Goal: Information Seeking & Learning: Learn about a topic

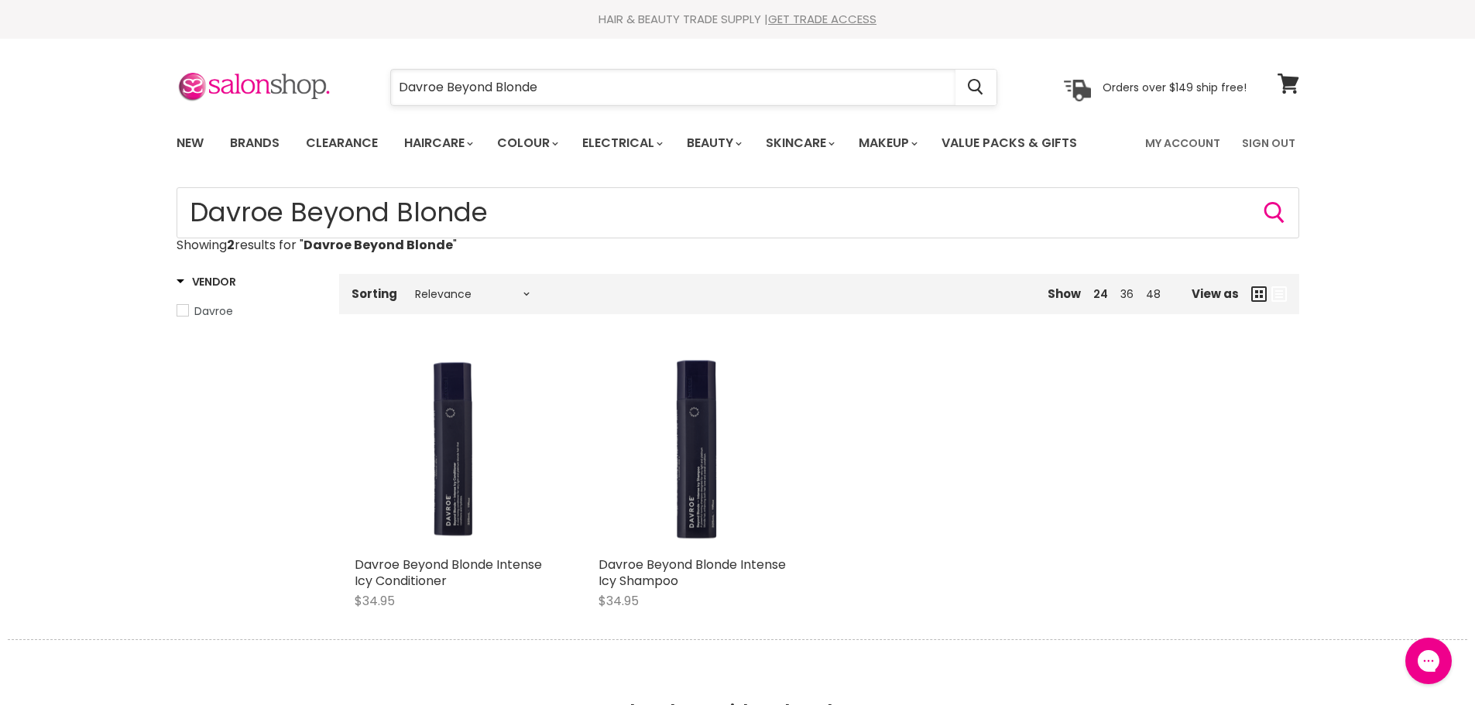
click at [571, 84] on input "Davroe Beyond Blonde" at bounding box center [673, 88] width 564 height 36
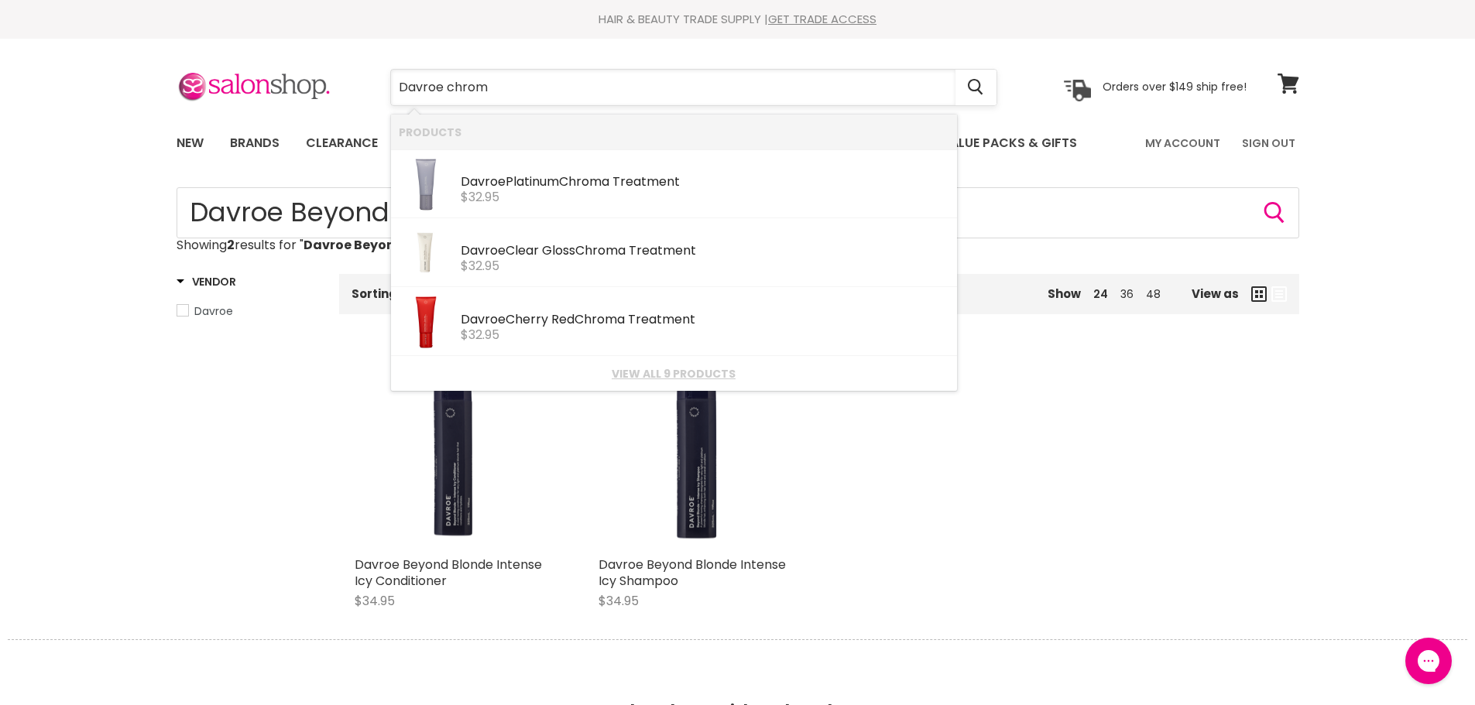
type input "Davroe chroma"
click at [529, 321] on div "Davroe Cherry Red Chroma Treatment" at bounding box center [705, 321] width 489 height 16
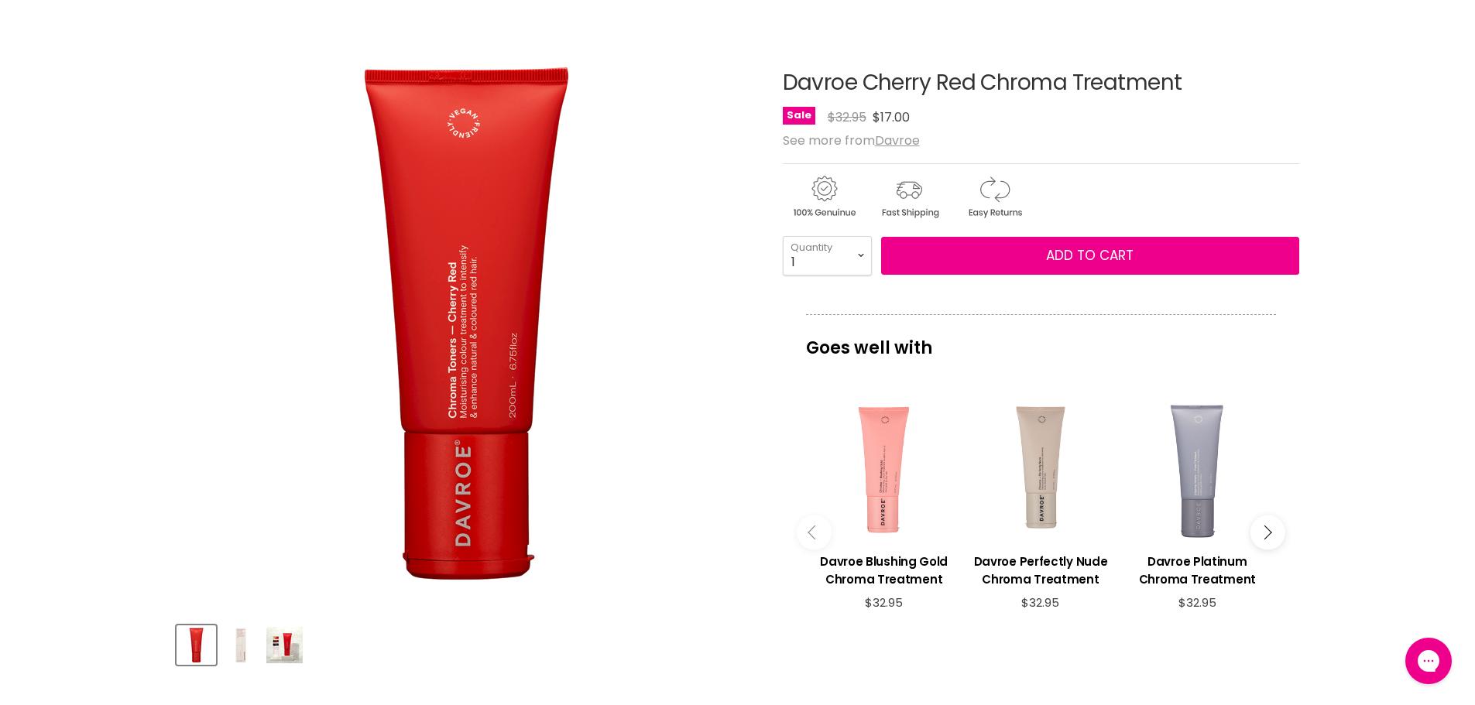
drag, startPoint x: 1186, startPoint y: 88, endPoint x: 789, endPoint y: 87, distance: 397.2
click at [783, 87] on h1 "Davroe Cherry Red Chroma Treatment" at bounding box center [1041, 83] width 516 height 24
copy h1 "Davroe Cherry Red Chroma Treatment"
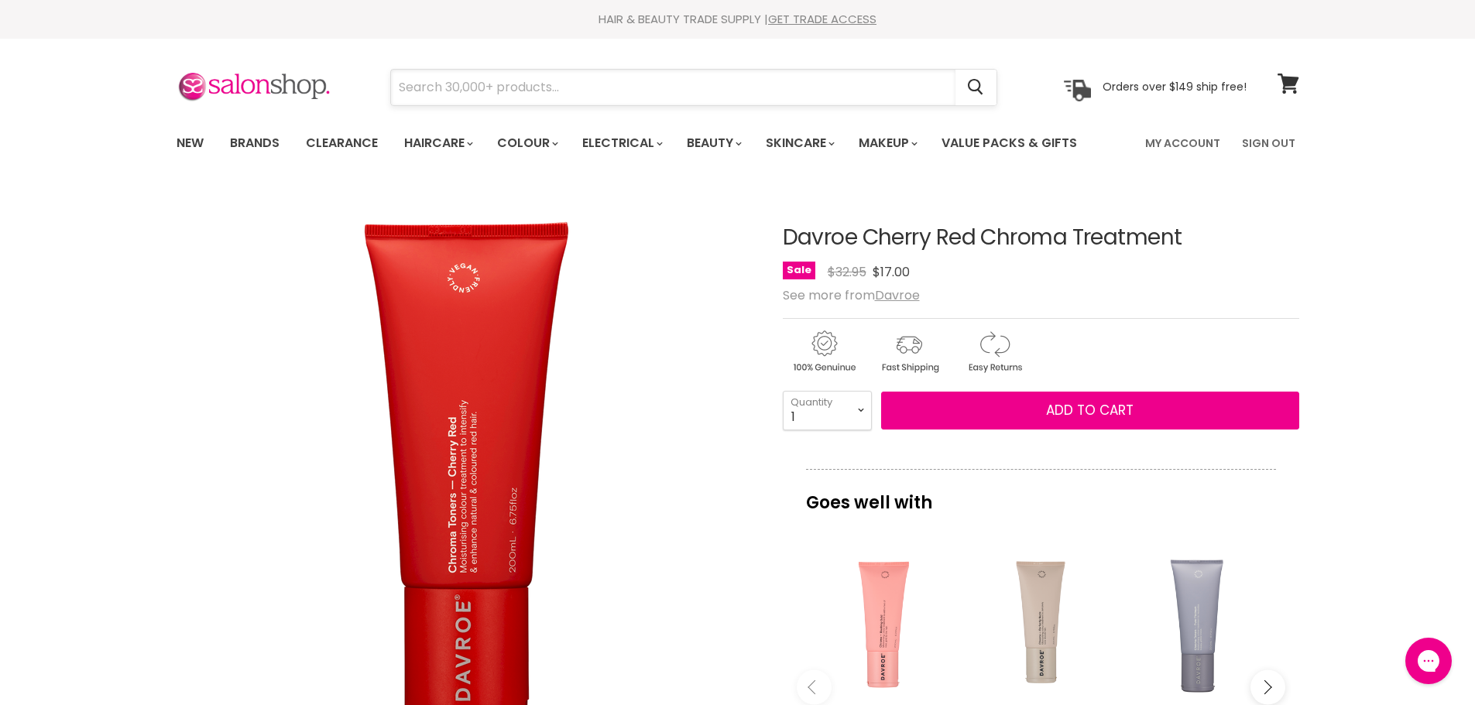
paste input "Davroe Styling Crème"
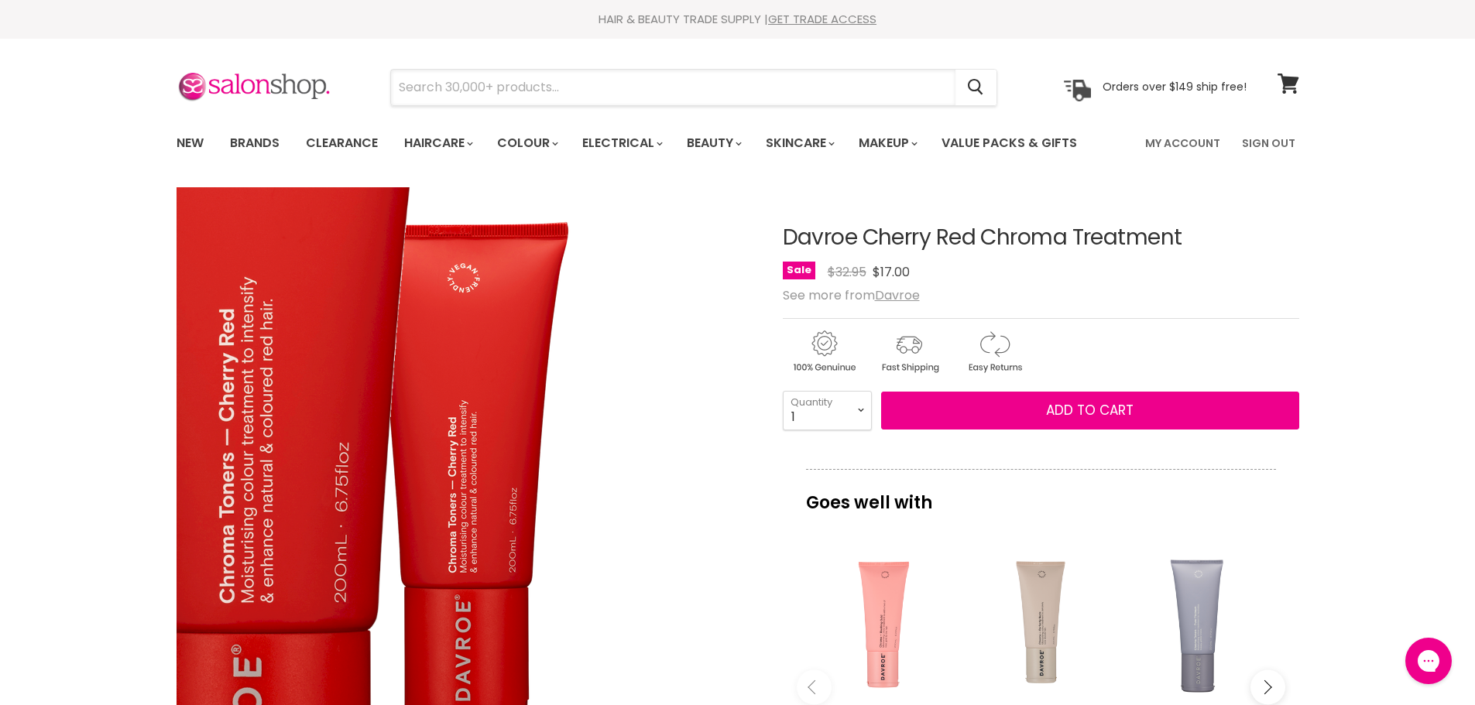
type input "Davroe Styling Crème"
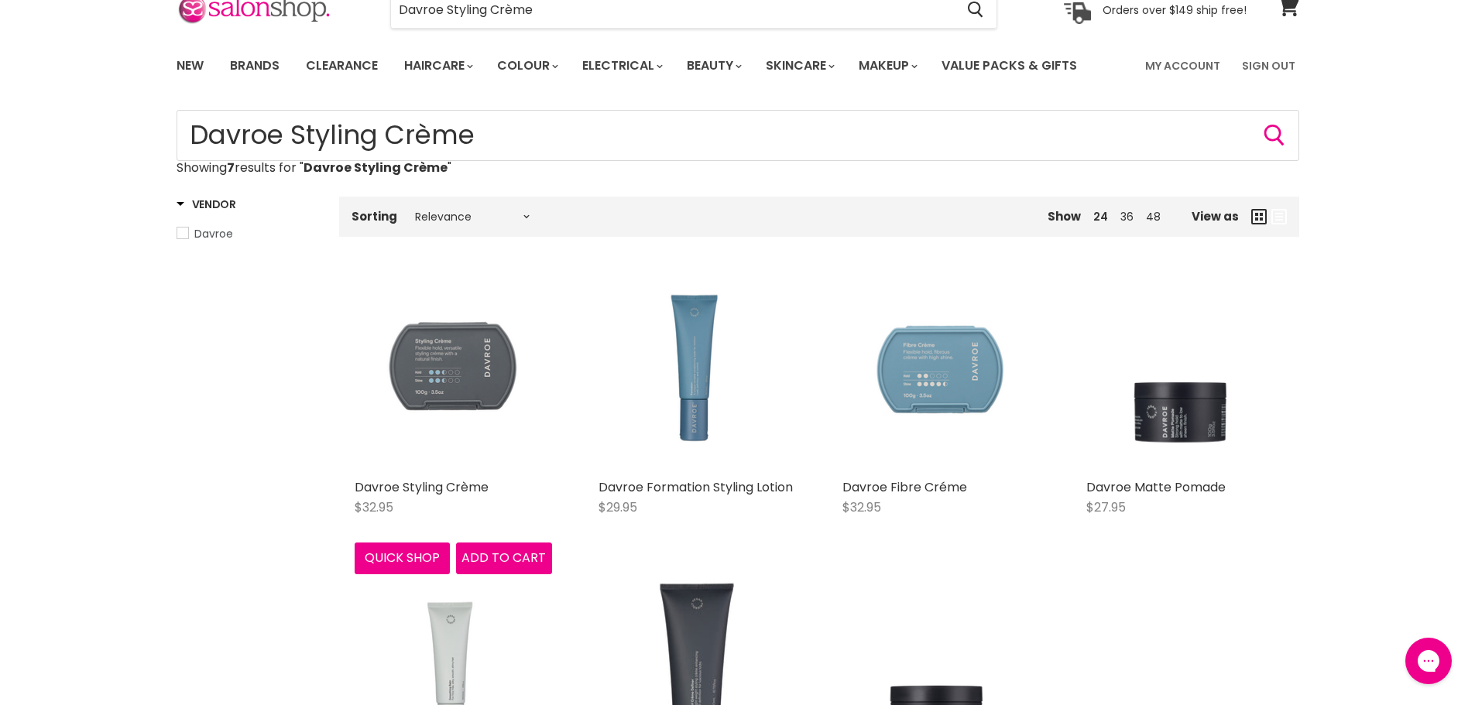
click at [439, 403] on img "Main content" at bounding box center [453, 372] width 197 height 197
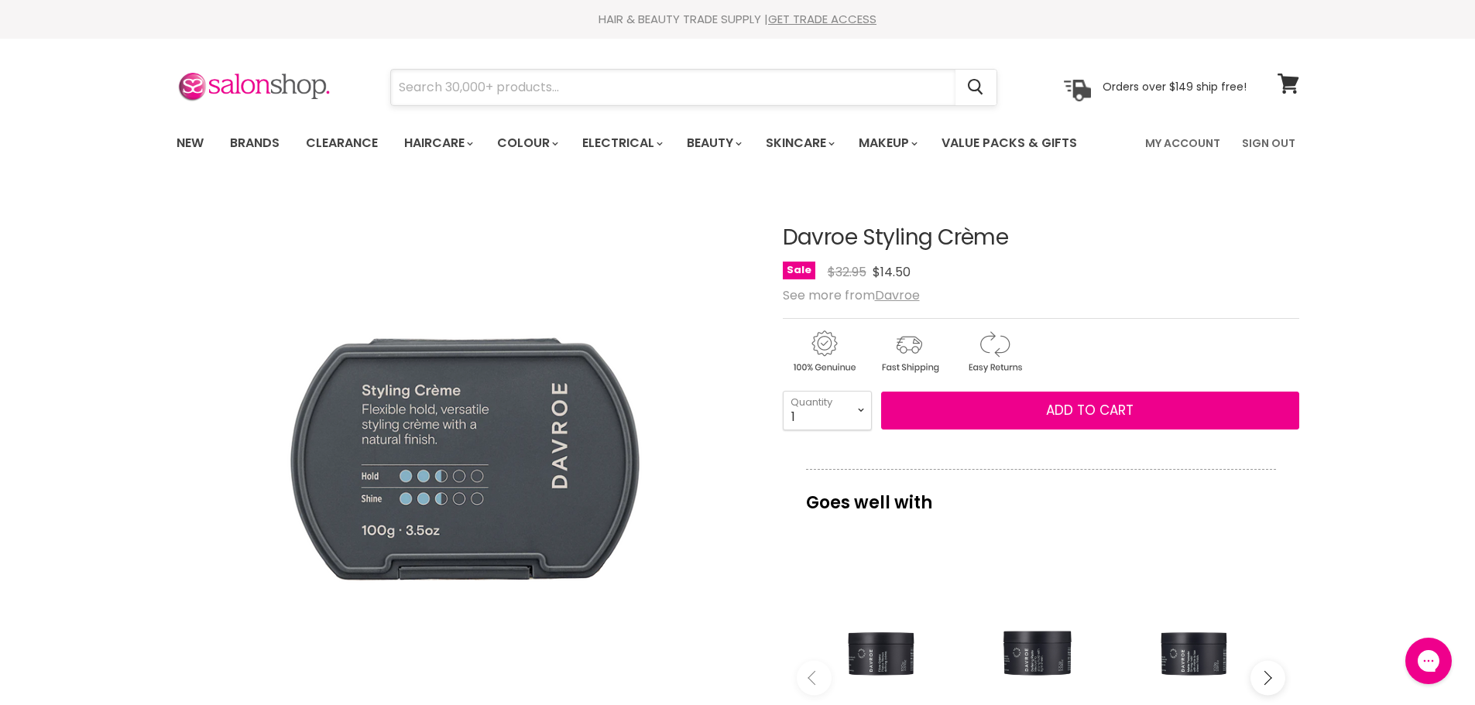
click at [485, 81] on input "Search" at bounding box center [673, 88] width 564 height 36
click at [525, 94] on input "davroe curl creme" at bounding box center [673, 88] width 564 height 36
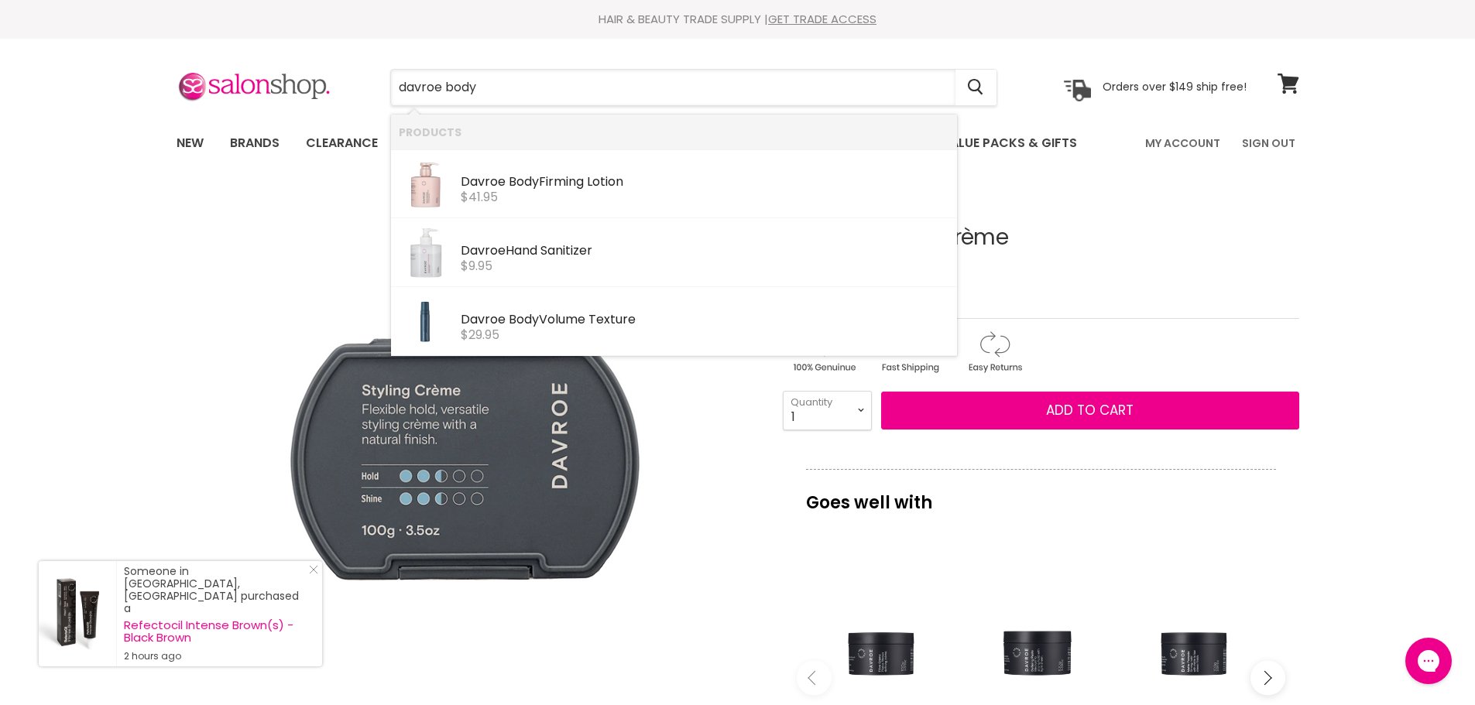
type input "davroe body"
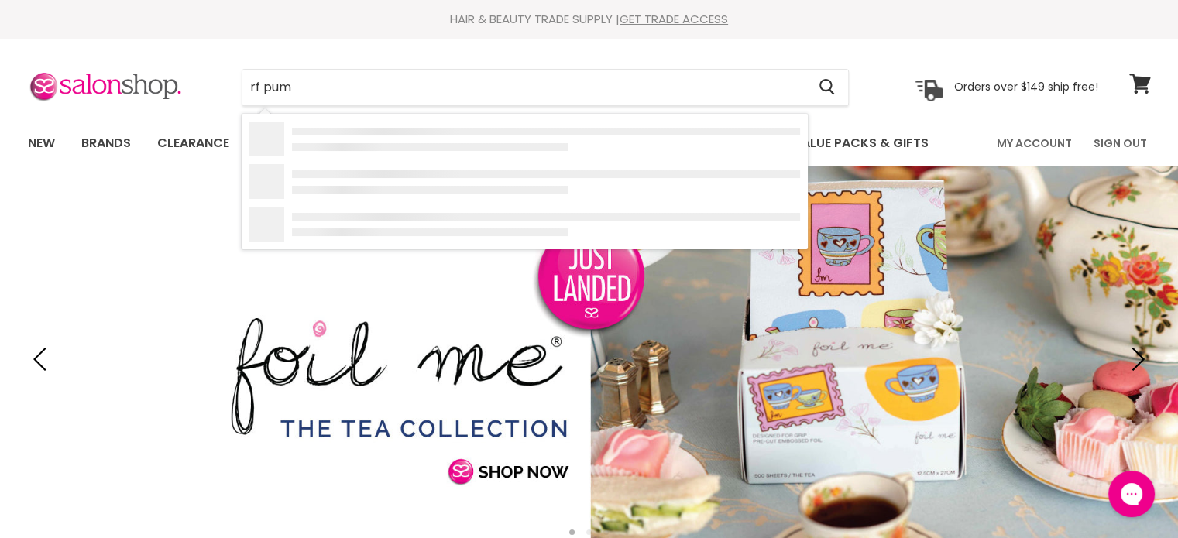
type input "rf pump"
